Goal: Check status: Check status

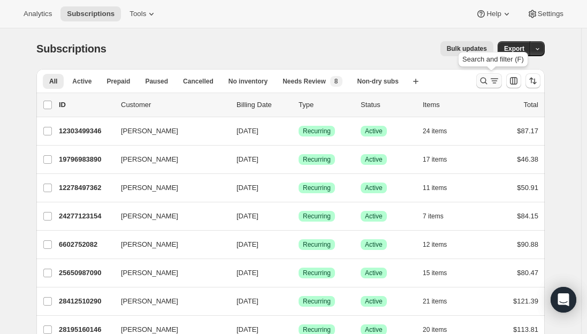
click at [487, 83] on icon "Search and filter results" at bounding box center [484, 81] width 7 height 7
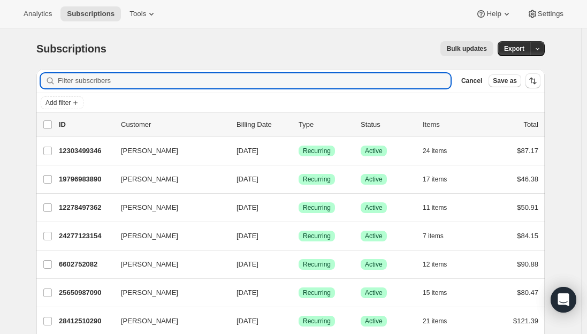
click at [230, 71] on div "Filter subscribers Cancel Save as" at bounding box center [290, 81] width 508 height 24
click at [225, 78] on input "Filter subscribers" at bounding box center [254, 80] width 393 height 15
paste input "[EMAIL_ADDRESS][DOMAIN_NAME]"
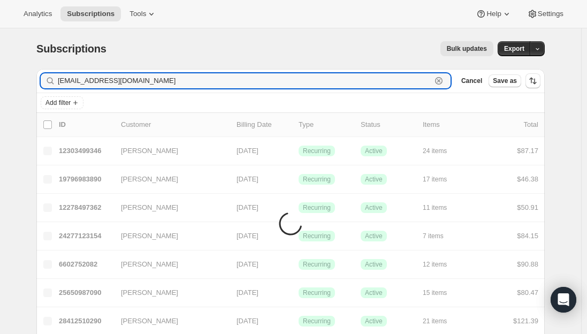
type input "[EMAIL_ADDRESS][DOMAIN_NAME]"
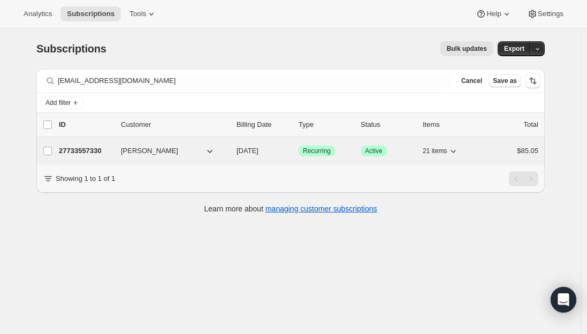
click at [74, 147] on p "27733557330" at bounding box center [86, 151] width 54 height 11
